Goal: Information Seeking & Learning: Check status

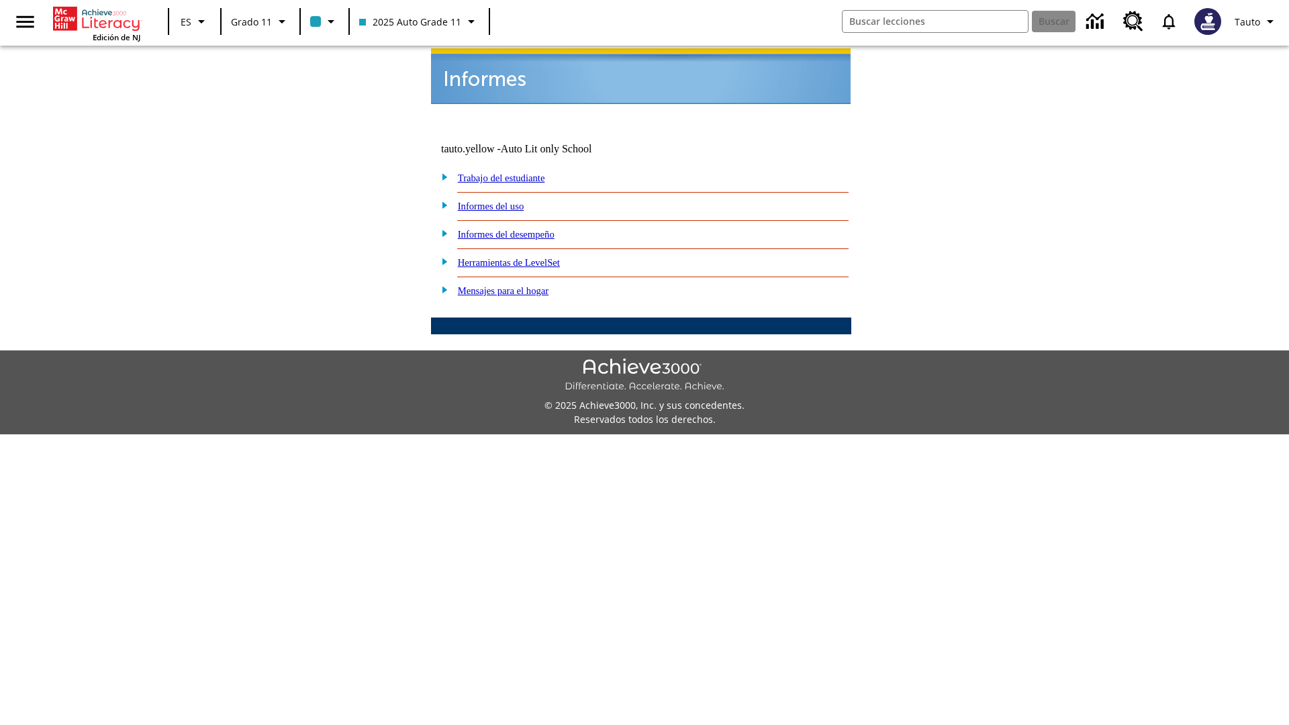
click at [501, 201] on link "Informes del uso" at bounding box center [491, 206] width 66 height 11
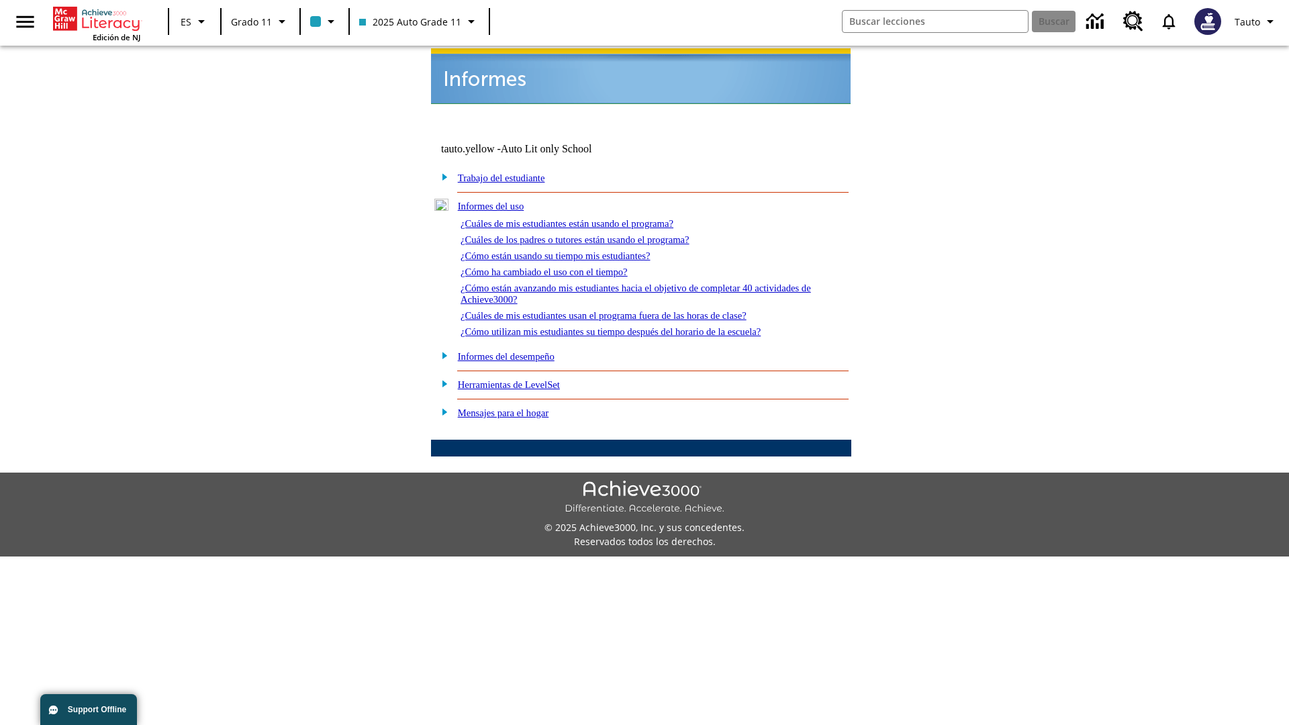
click at [585, 218] on link "¿Cuáles de mis estudiantes están usando el programa?" at bounding box center [566, 223] width 213 height 11
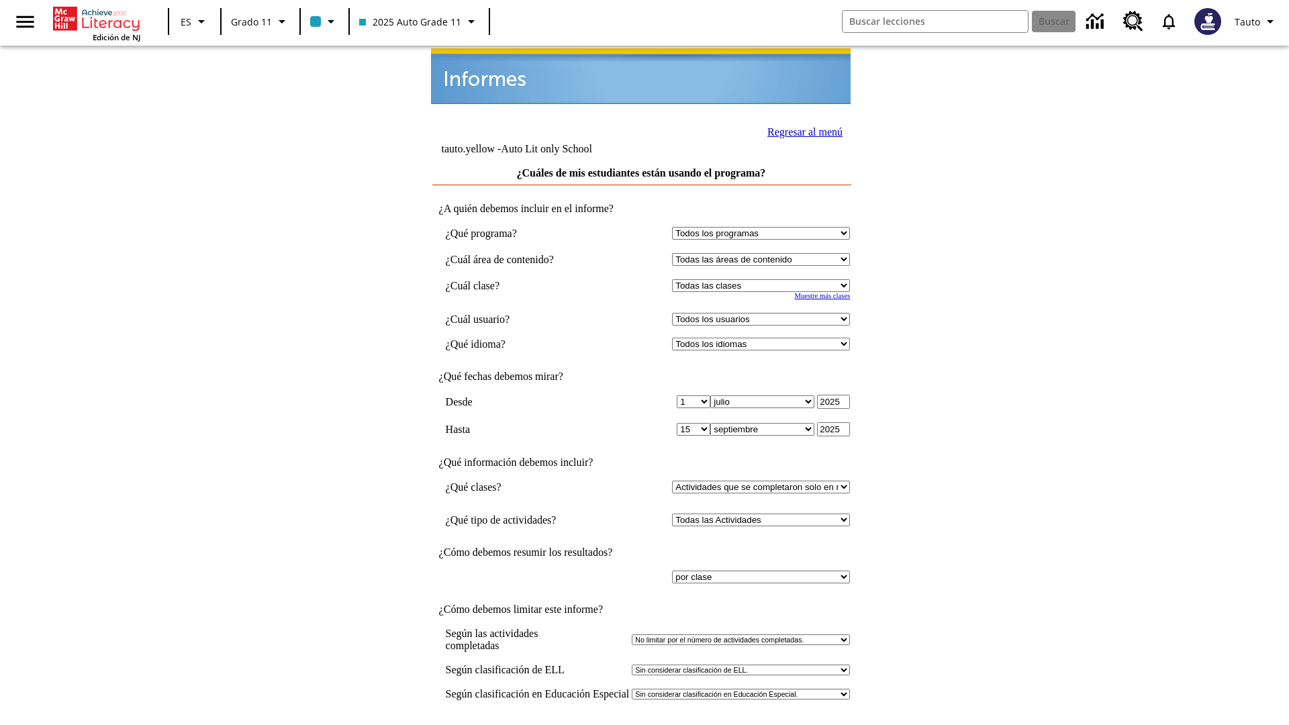
select select "11133141"
click at [764, 313] on select "Todos los usuarios Puma, Sautoen Puma, Sautoes Puma, Sautoss Twoclasses, Sautoe…" at bounding box center [761, 319] width 178 height 13
select select "21437114"
click at [642, 724] on input "Ver Informe" at bounding box center [641, 739] width 62 height 15
click at [801, 130] on link "Regresar al menú" at bounding box center [804, 131] width 75 height 11
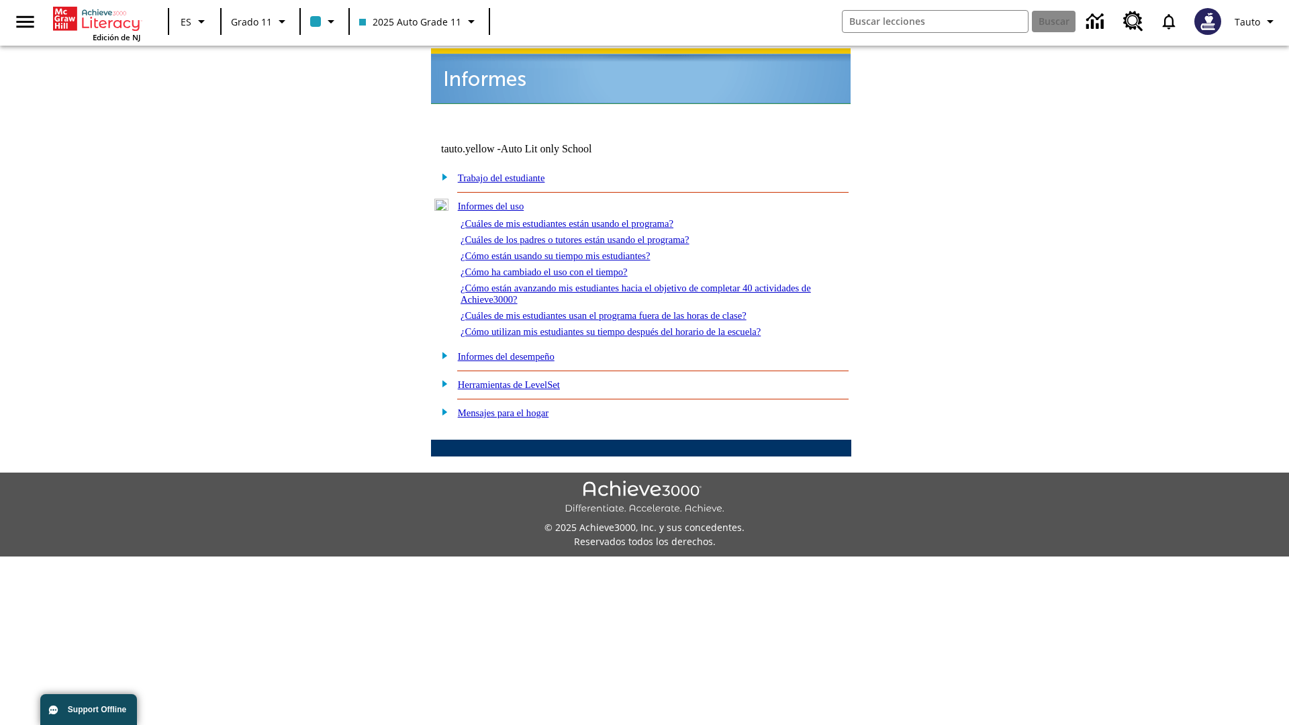
click at [594, 234] on link "¿Cuáles de los padres o tutores están usando el programa?" at bounding box center [574, 239] width 229 height 11
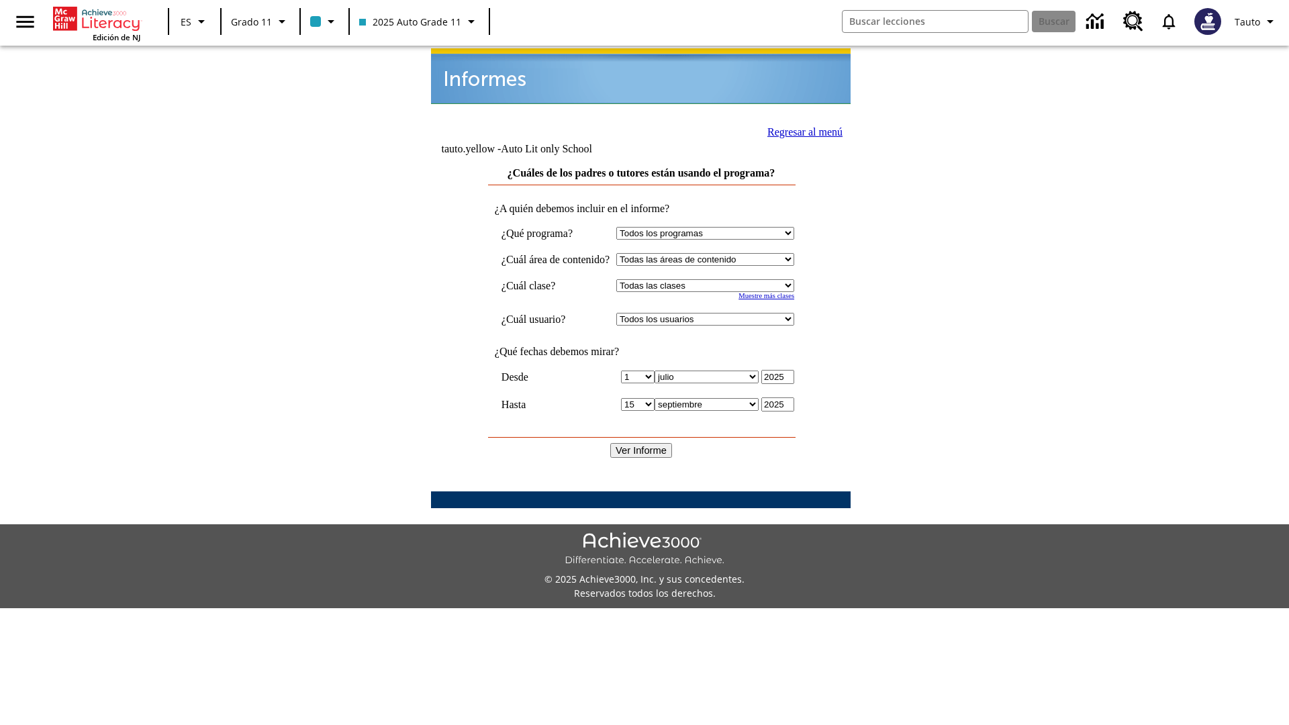
click at [718, 279] on select "Seleccionar una clase: Todas las clases 2025 Auto Grade 11 205 Auto Grade 11 Sa…" at bounding box center [705, 285] width 178 height 13
select select "11133141"
click at [718, 313] on select "Todos los usuarios Puma, Sautoen Puma, Sautoes Puma, Sautoss Twoclasses, Sautoe…" at bounding box center [705, 319] width 178 height 13
select select "21437114"
click at [642, 443] on input "Ver Informe" at bounding box center [641, 450] width 62 height 15
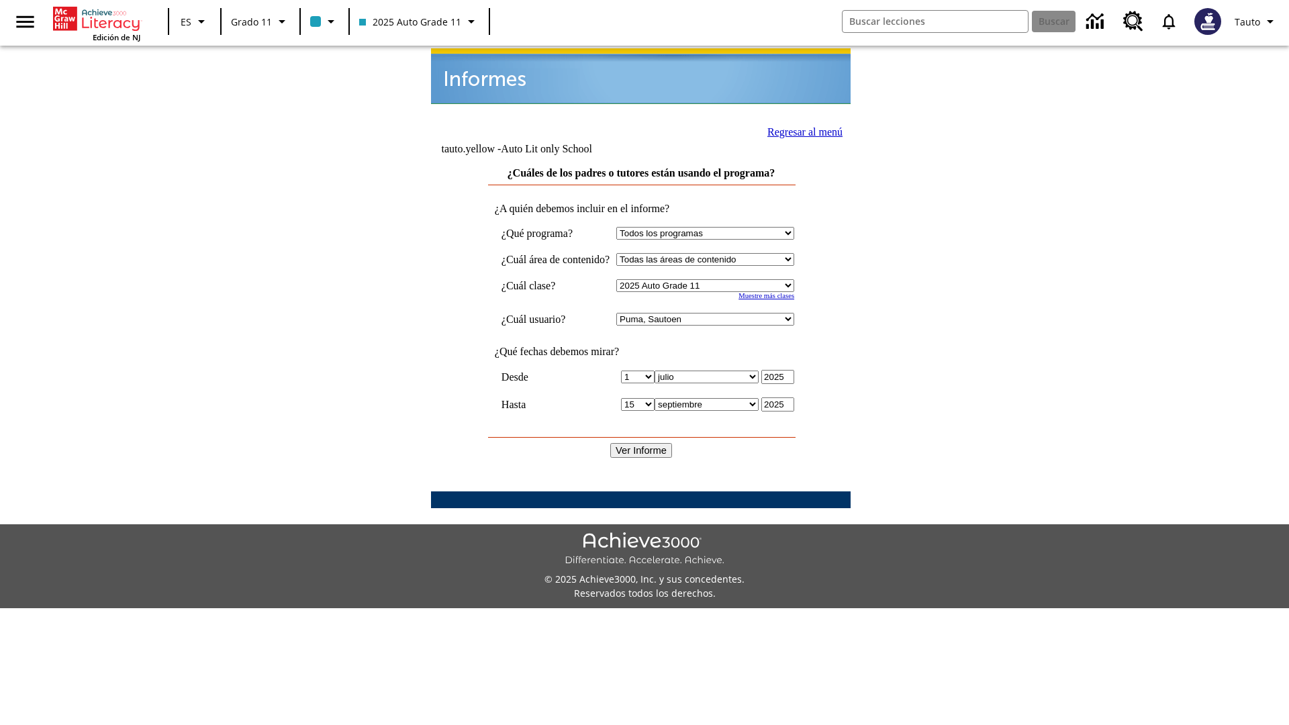
click at [799, 130] on link "Regresar al menú" at bounding box center [804, 131] width 75 height 11
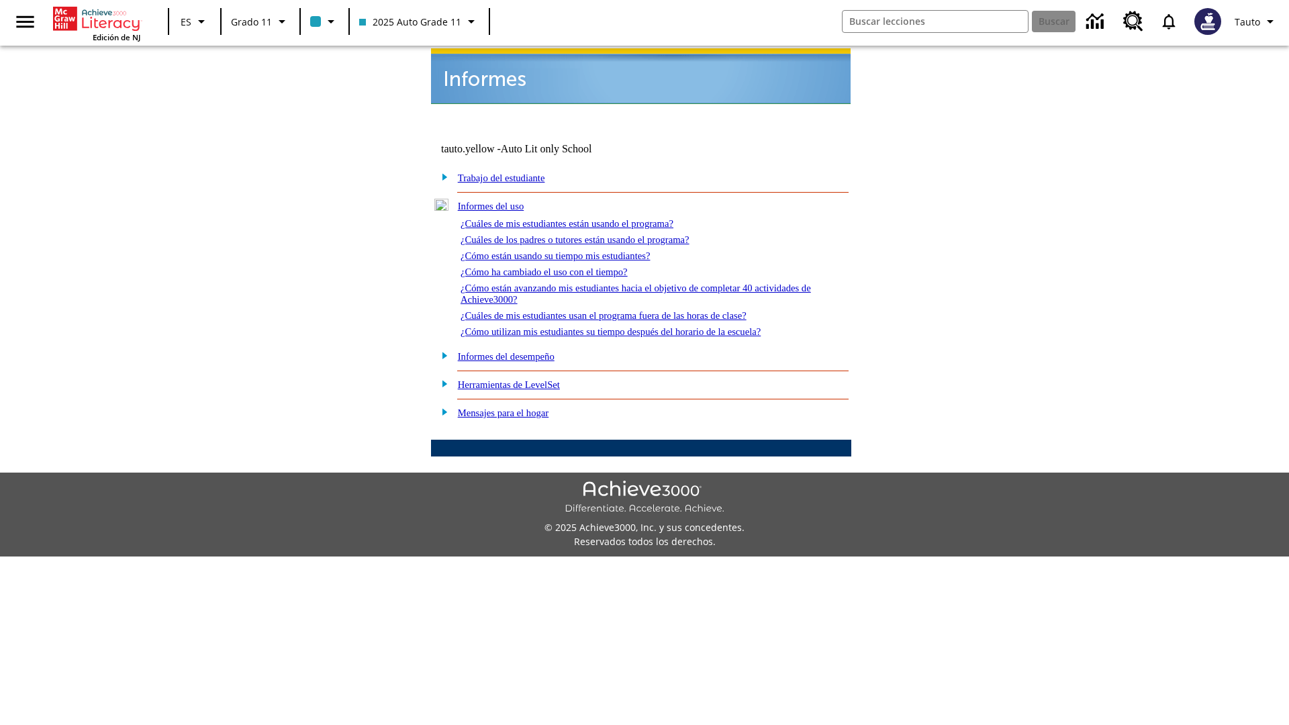
click at [571, 250] on link "¿Cómo están usando su tiempo mis estudiantes?" at bounding box center [555, 255] width 190 height 11
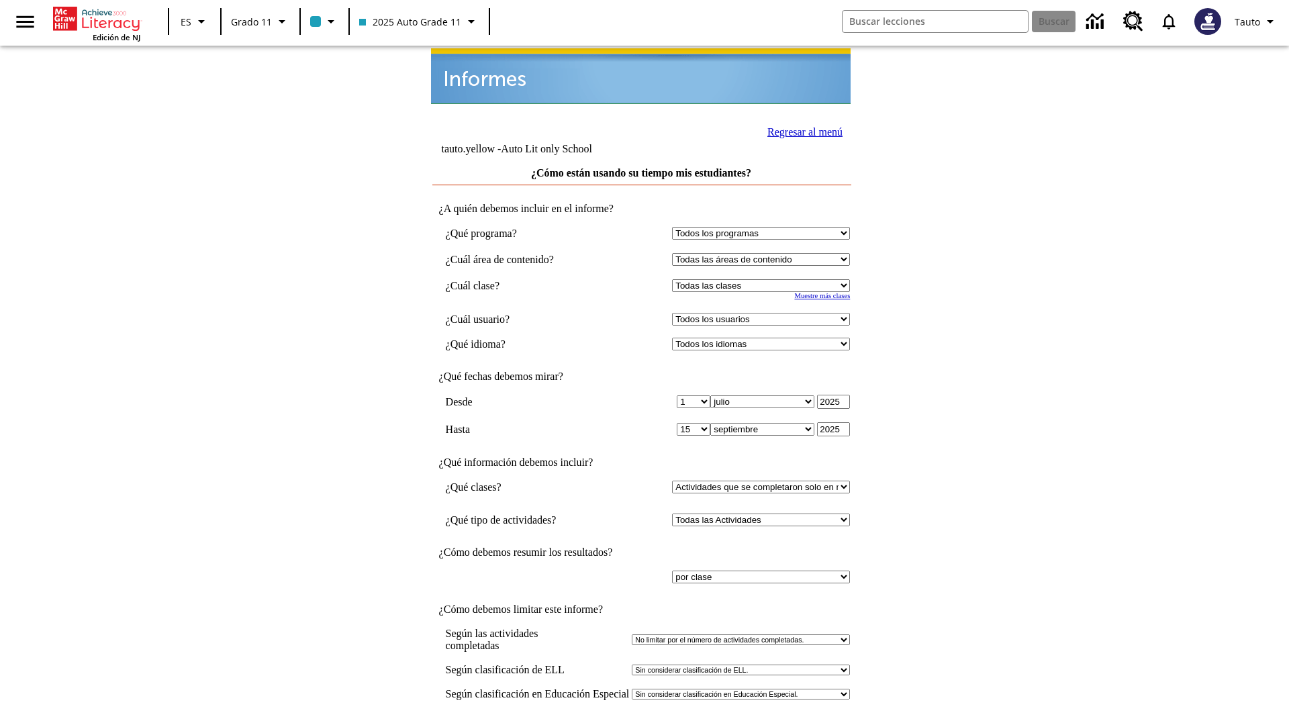
click at [764, 279] on select "Seleccionar una clase: Todas las clases 2025 Auto Grade 11 205 Auto Grade 11 Sa…" at bounding box center [761, 285] width 178 height 13
select select "11133141"
click at [764, 313] on select "Todos los usuarios Puma, Sautoen Puma, Sautoes Puma, Sautoss Twoclasses, Sautoe…" at bounding box center [761, 319] width 178 height 13
select select "21437114"
click at [642, 724] on input "Ver Informe" at bounding box center [641, 739] width 62 height 15
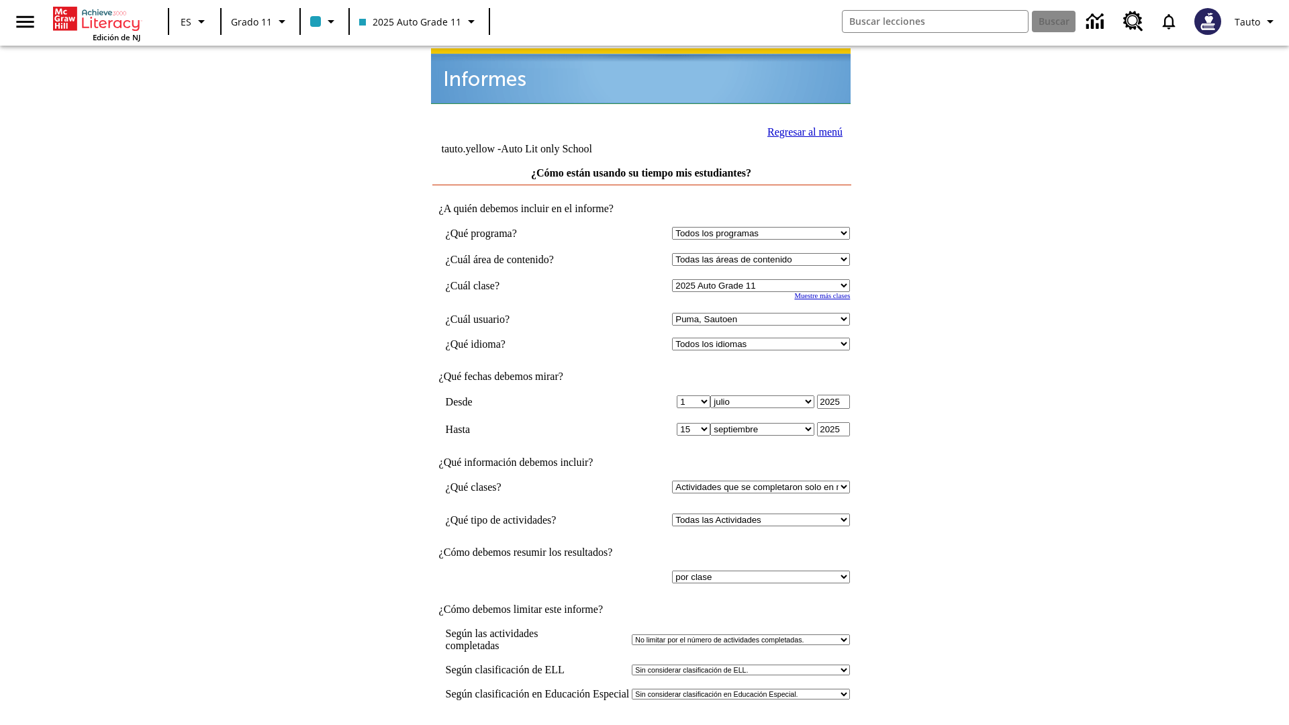
click at [801, 130] on link "Regresar al menú" at bounding box center [804, 131] width 75 height 11
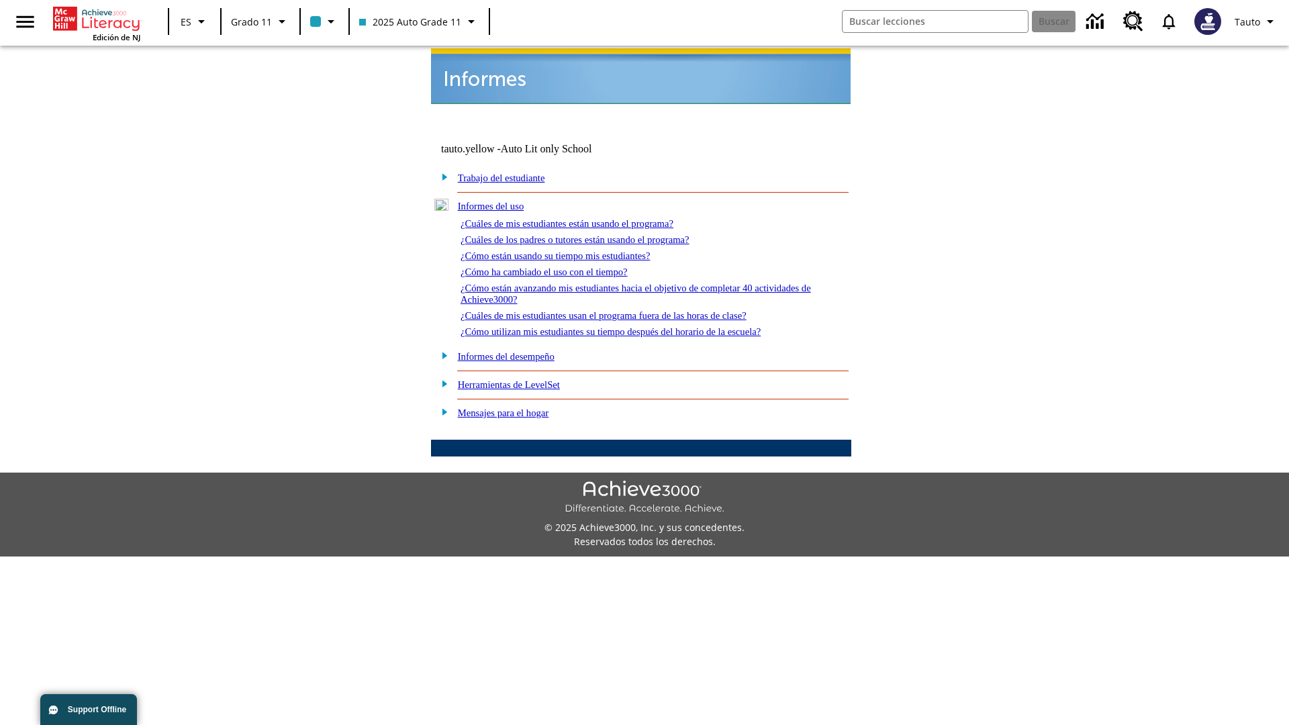
click at [556, 266] on link "¿Cómo ha cambiado el uso con el tiempo?" at bounding box center [543, 271] width 167 height 11
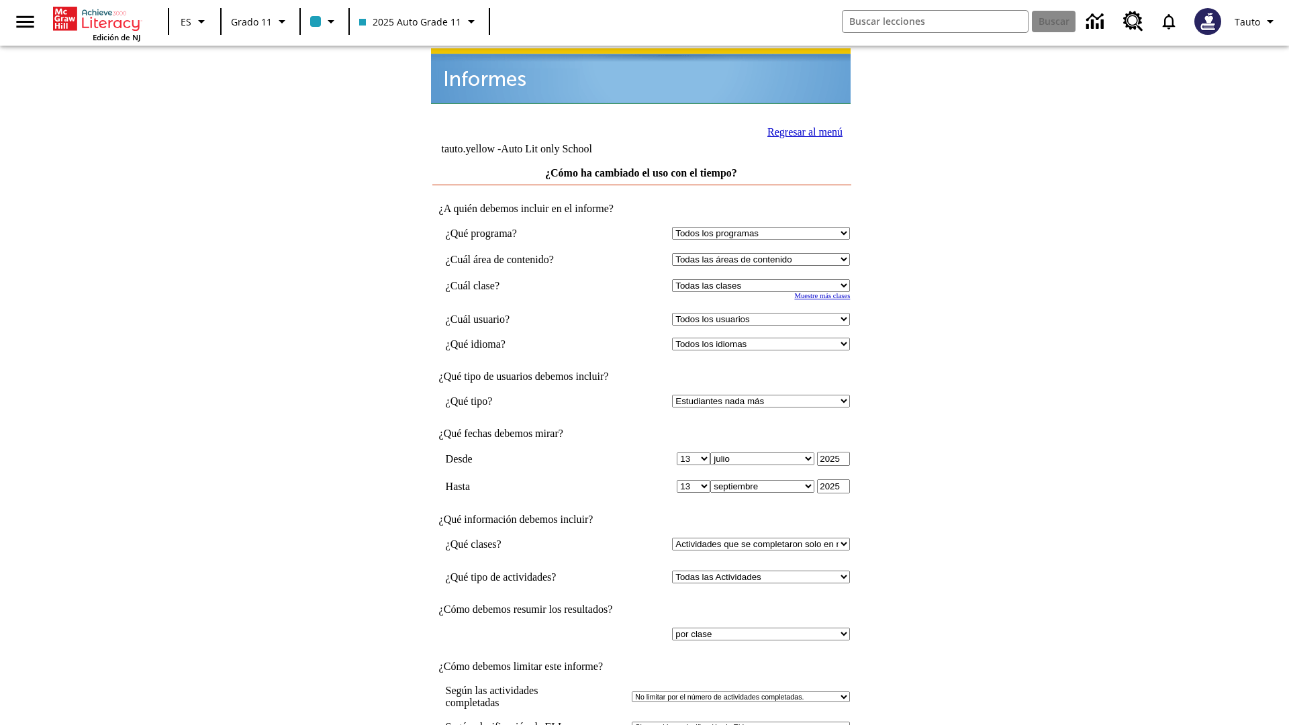
click at [764, 279] on select "Seleccionar una clase: Todas las clases 2025 Auto Grade 11 205 Auto Grade 11 Sa…" at bounding box center [761, 285] width 178 height 13
select select "11133141"
click at [764, 313] on select "Todos los usuarios Puma, Sautoen Puma, Sautoes Puma, Sautoss Twoclasses, Sautoe…" at bounding box center [761, 319] width 178 height 13
select select "21437114"
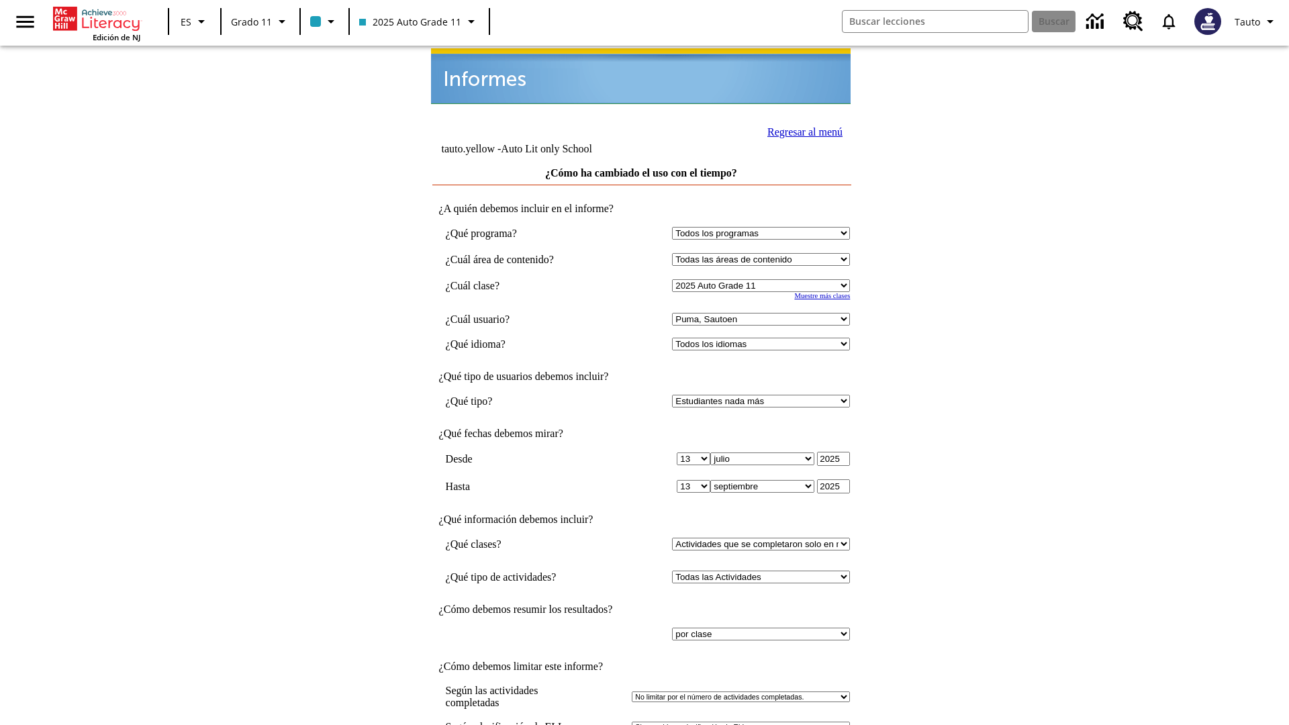
click at [801, 130] on link "Regresar al menú" at bounding box center [804, 131] width 75 height 11
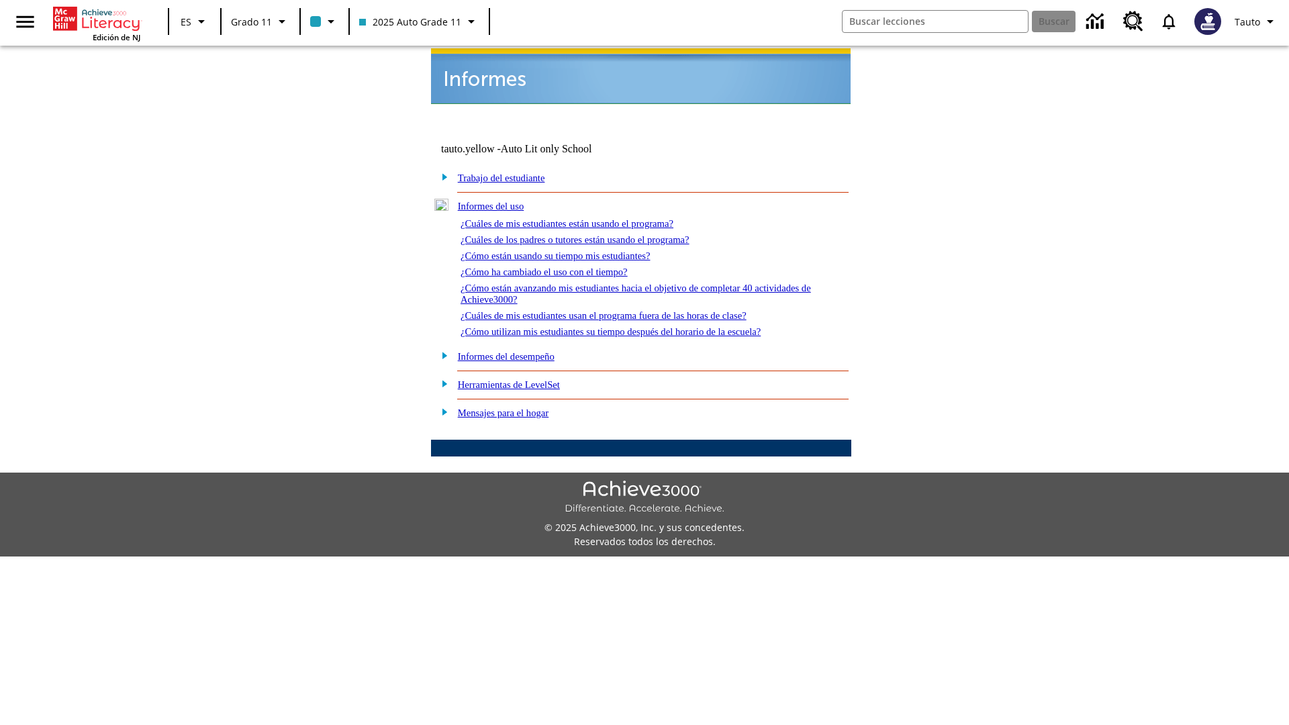
click at [630, 283] on link "¿Cómo están avanzando mis estudiantes hacia el objetivo de completar 40 activid…" at bounding box center [635, 294] width 350 height 22
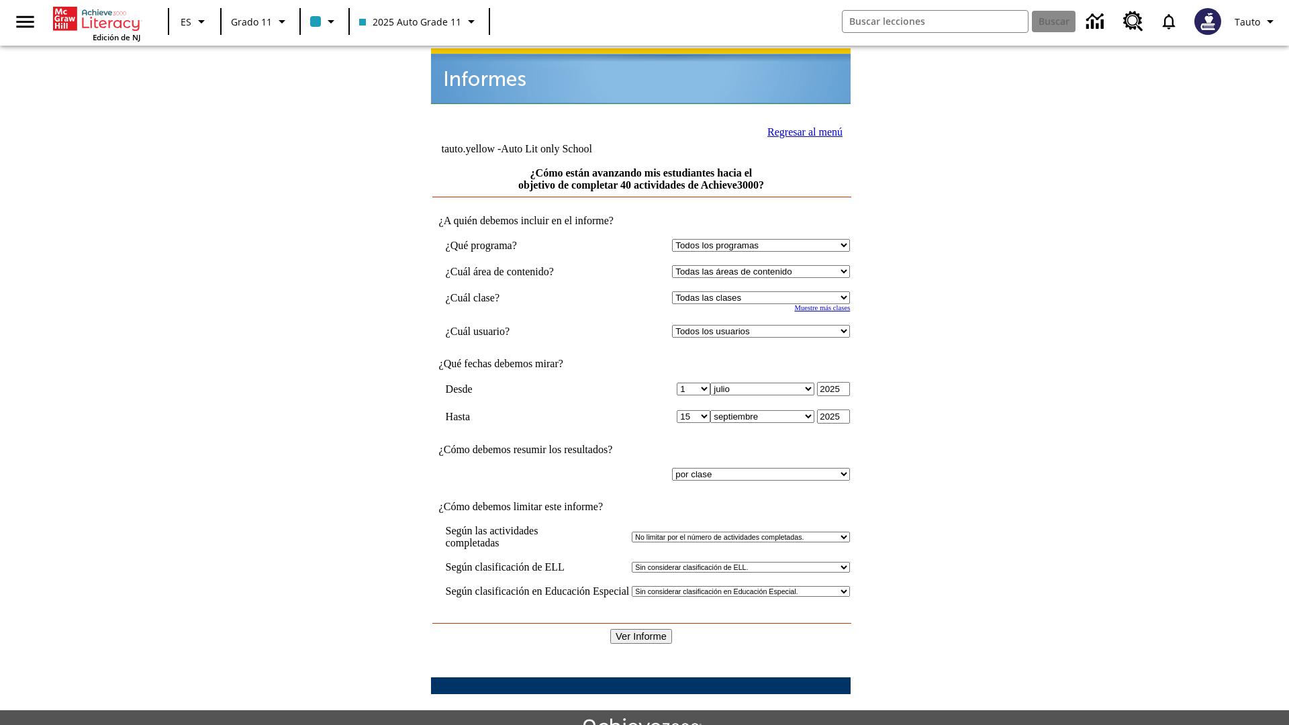
click at [764, 291] on select "Seleccionar una clase: Todas las clases 2025 Auto Grade 11 205 Auto Grade 11 Sa…" at bounding box center [761, 297] width 178 height 13
select select "11133141"
select select "21437114"
click at [642, 629] on input "Ver Informe" at bounding box center [641, 636] width 62 height 15
click at [801, 130] on link "Regresar al menú" at bounding box center [804, 131] width 75 height 11
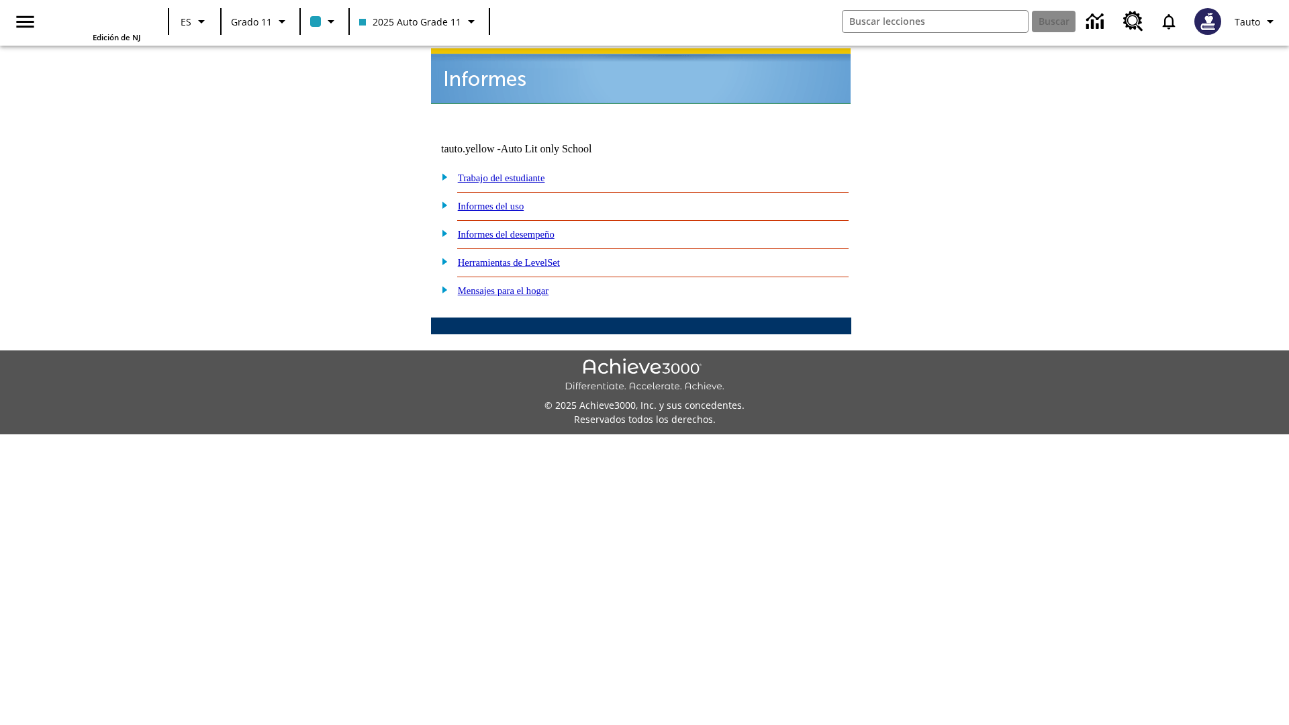
click at [0, 0] on link "¿Cuáles de mis estudiantes usan el programa fuera de las horas de clase?" at bounding box center [0, 0] width 0 height 0
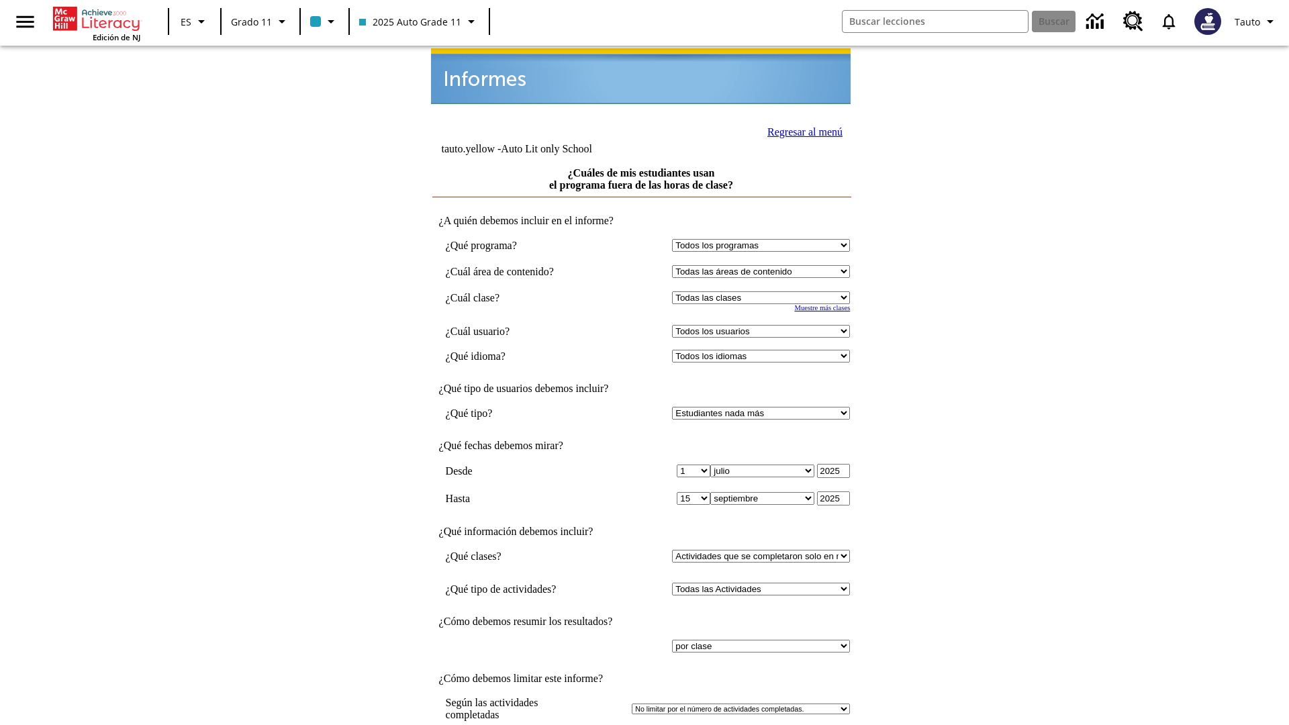
select select "11133141"
select select "21437114"
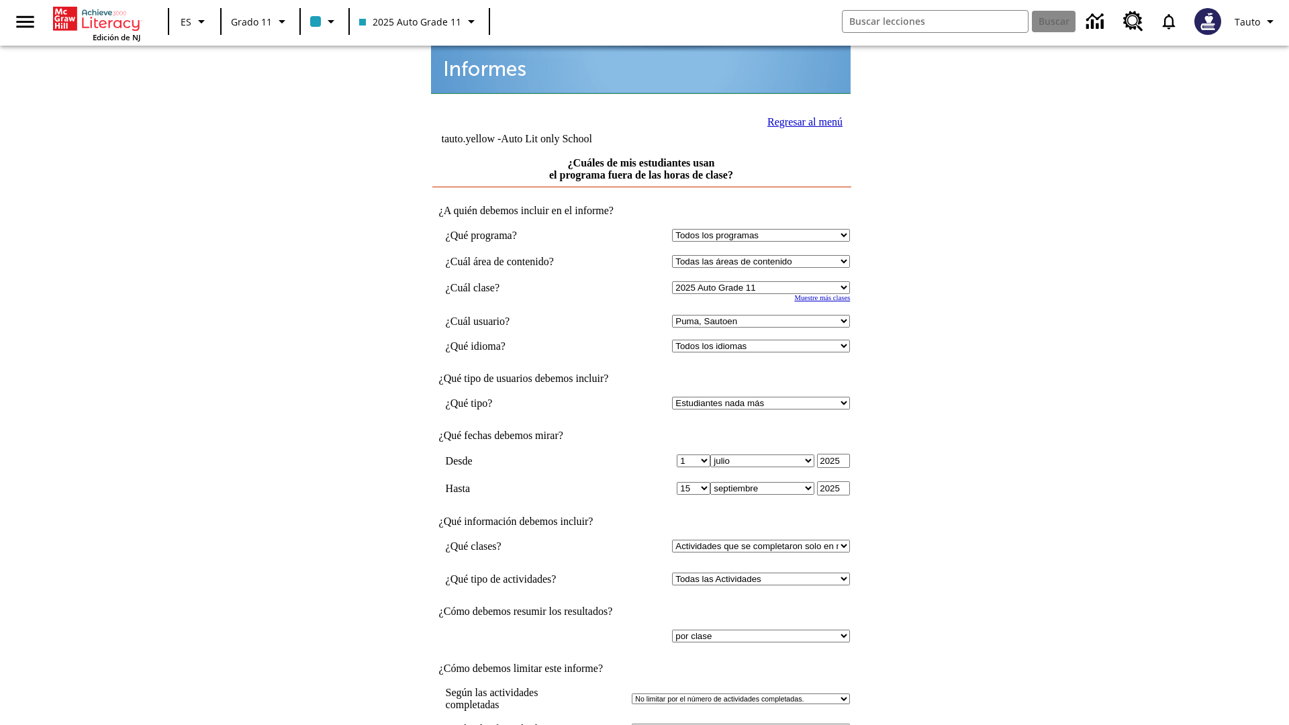
click at [801, 120] on link "Regresar al menú" at bounding box center [804, 121] width 75 height 11
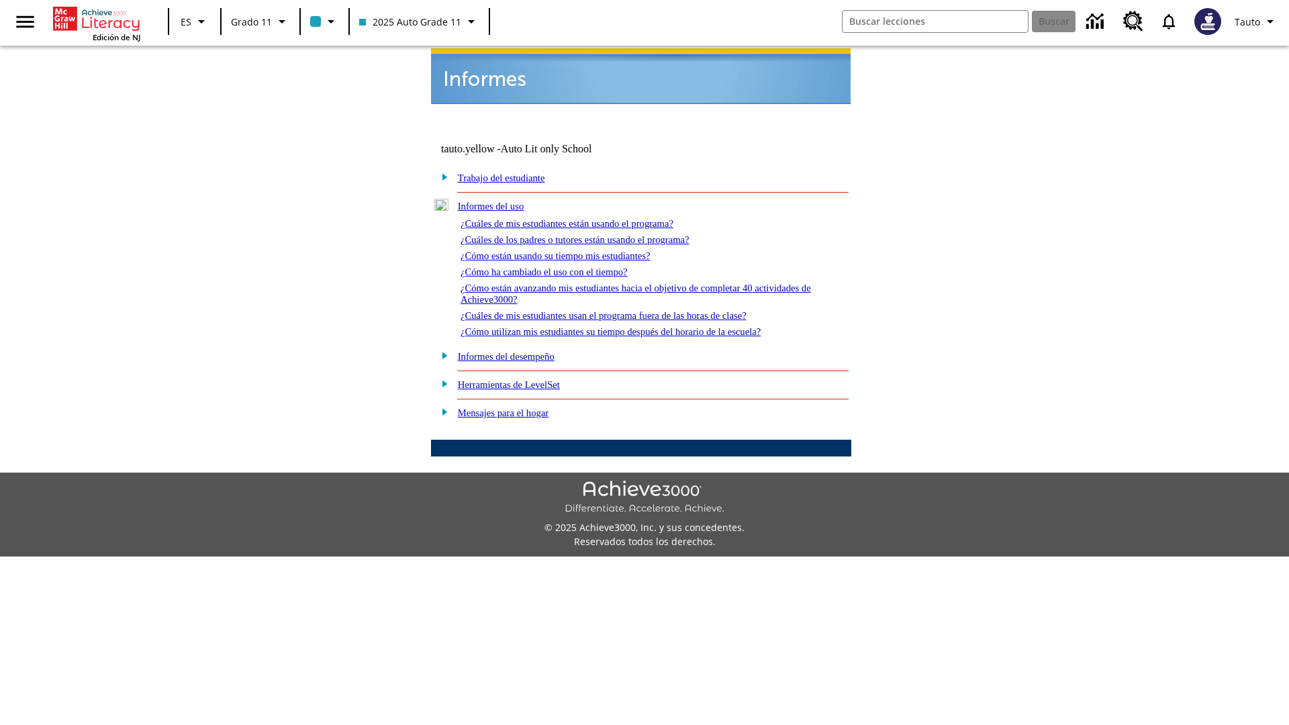
click at [634, 326] on link "¿Cómo utilizan mis estudiantes su tiempo después del horario de la escuela?" at bounding box center [610, 331] width 300 height 11
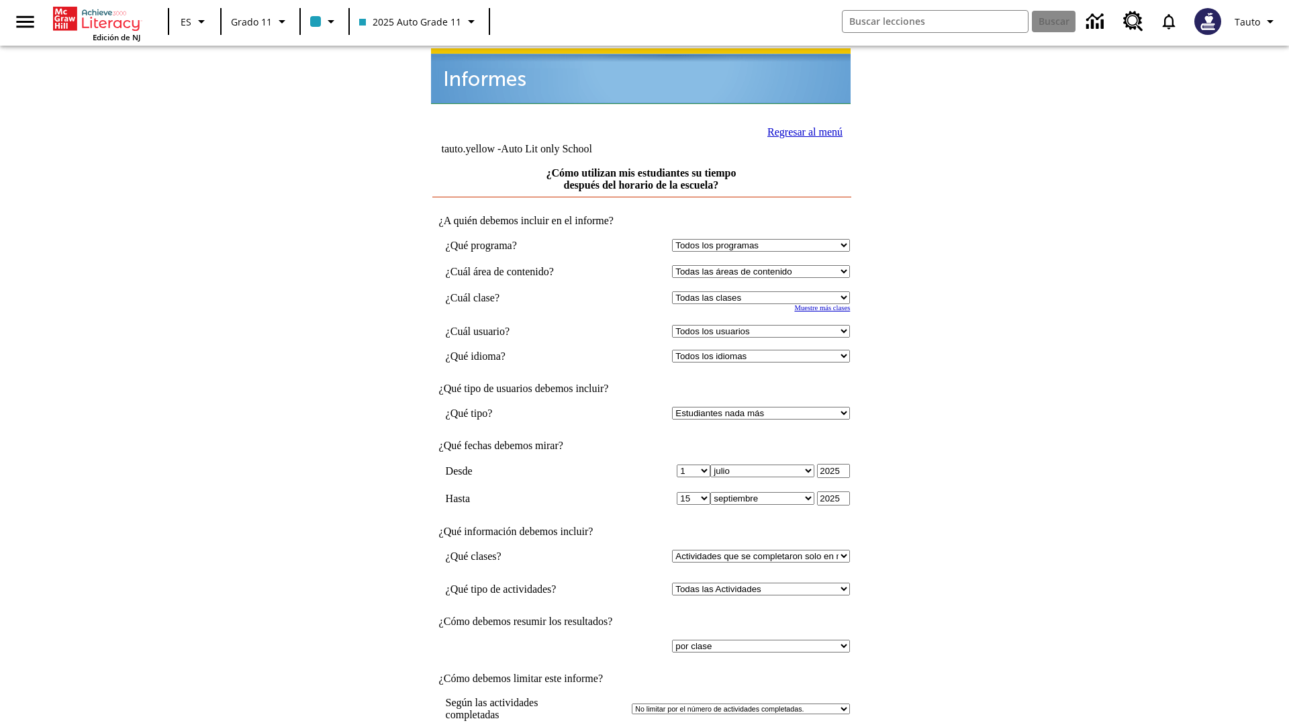
click at [764, 291] on select "Seleccionar una clase: Todas las clases 2025 Auto Grade 11 205 Auto Grade 11 Sa…" at bounding box center [761, 297] width 178 height 13
select select "11133141"
click at [764, 325] on select "Todos los usuarios Puma, Sautoen Puma, Sautoes Puma, Sautoss Twoclasses, Sautoe…" at bounding box center [761, 331] width 178 height 13
select select "21437114"
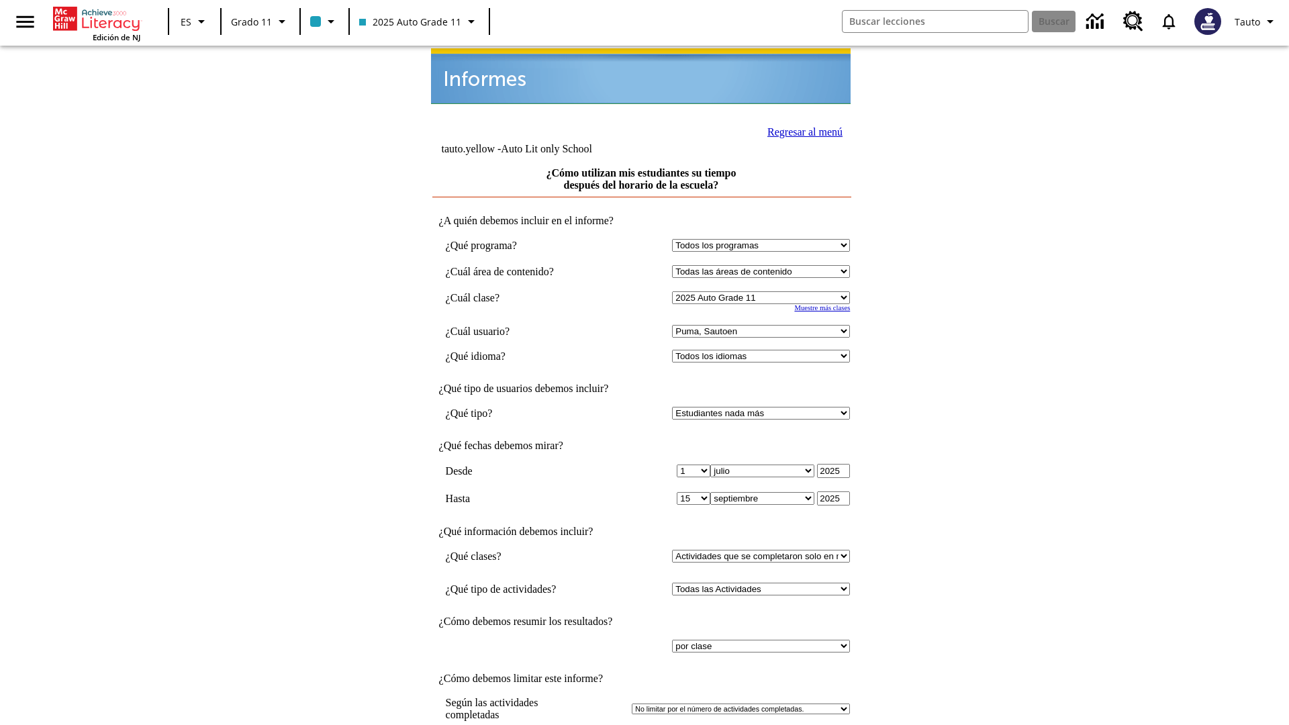
scroll to position [10, 0]
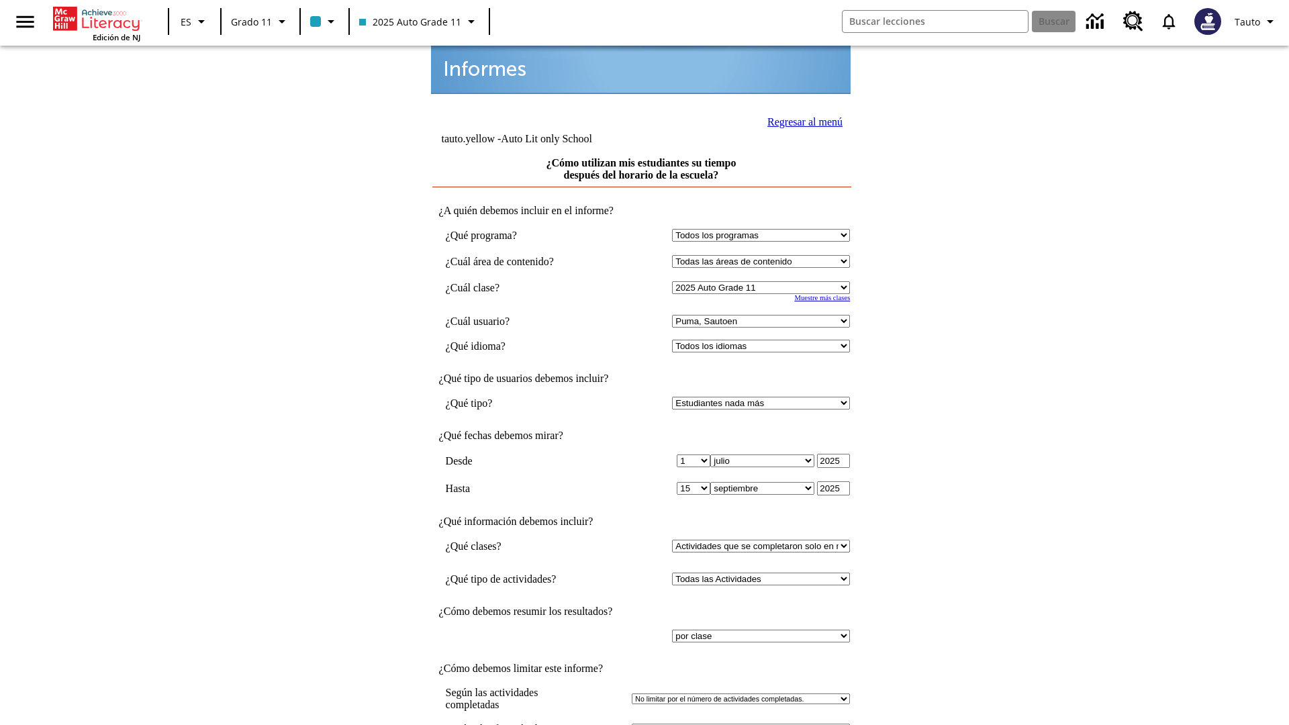
click at [801, 120] on link "Regresar al menú" at bounding box center [804, 121] width 75 height 11
